Goal: Information Seeking & Learning: Learn about a topic

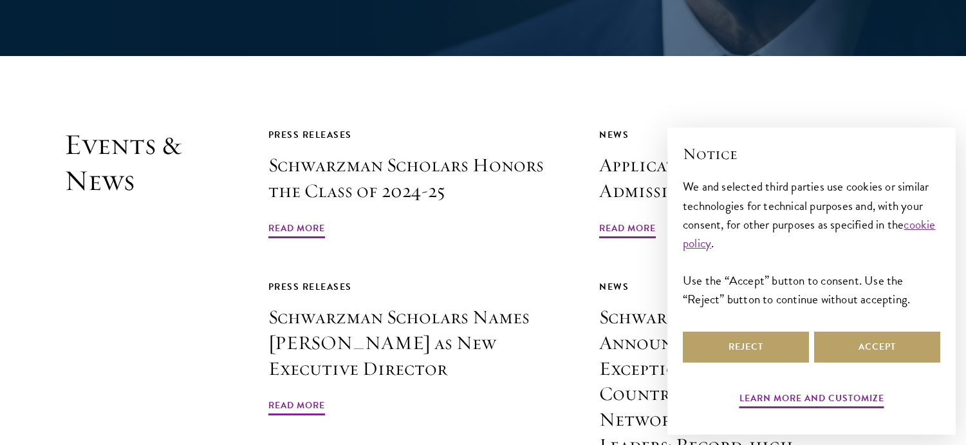
scroll to position [2911, 0]
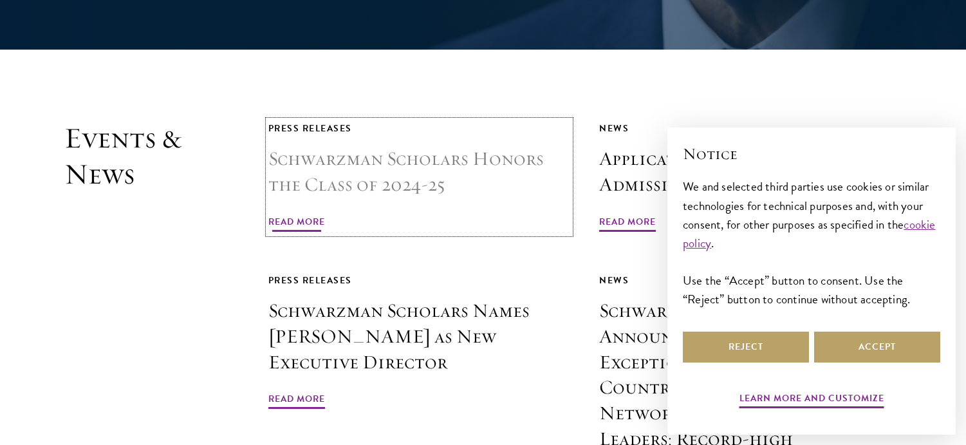
click at [316, 214] on span "Read More" at bounding box center [296, 224] width 57 height 20
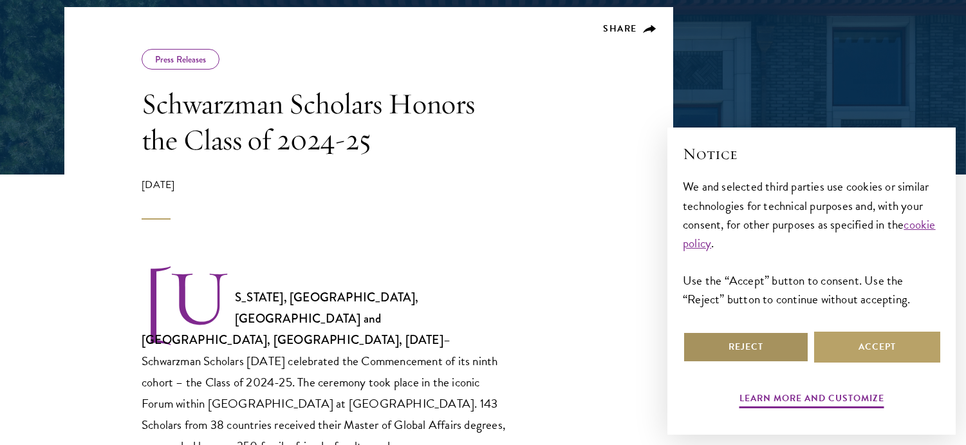
click at [715, 343] on button "Reject" at bounding box center [746, 347] width 126 height 31
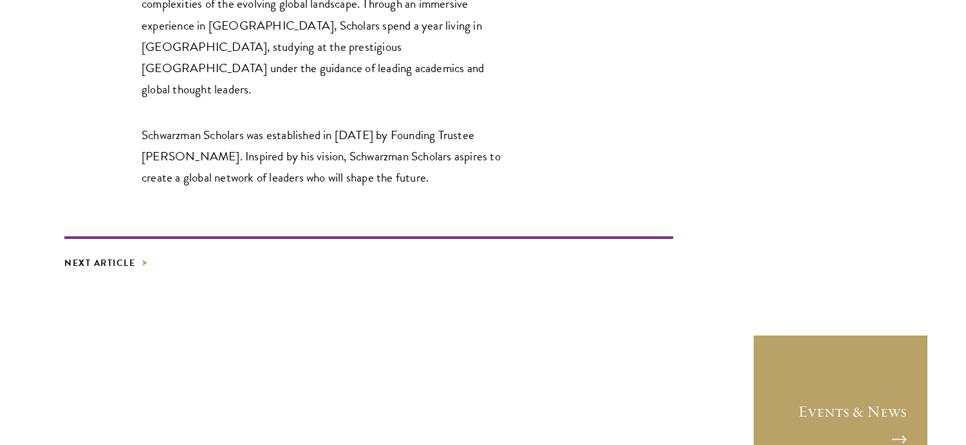
scroll to position [2498, 0]
